Goal: Information Seeking & Learning: Learn about a topic

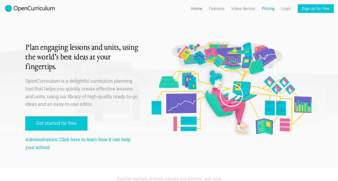
click at [269, 7] on link "Pricing" at bounding box center [268, 8] width 12 height 9
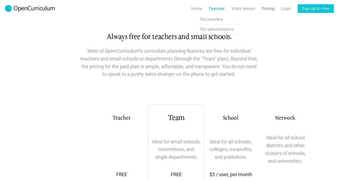
click at [218, 10] on link "Features" at bounding box center [217, 8] width 16 height 9
click at [221, 17] on link "Features For teachers" at bounding box center [216, 20] width 41 height 10
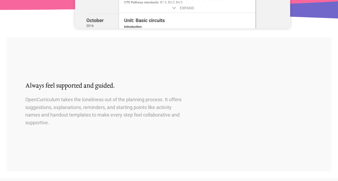
scroll to position [630, 0]
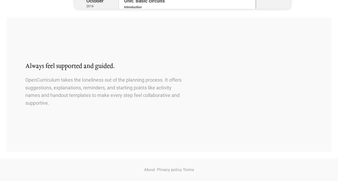
click at [270, 45] on img at bounding box center [267, 88] width 128 height 128
click at [180, 112] on div "Always feel supported and guided. OpenCurriculum takes the loneliness out of th…" at bounding box center [99, 84] width 184 height 61
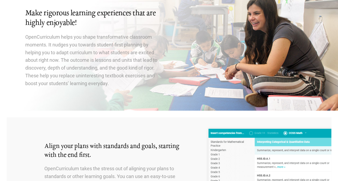
scroll to position [0, 0]
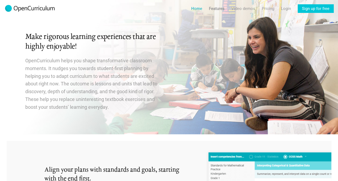
click at [200, 7] on link "Home" at bounding box center [196, 8] width 11 height 9
